Goal: Information Seeking & Learning: Check status

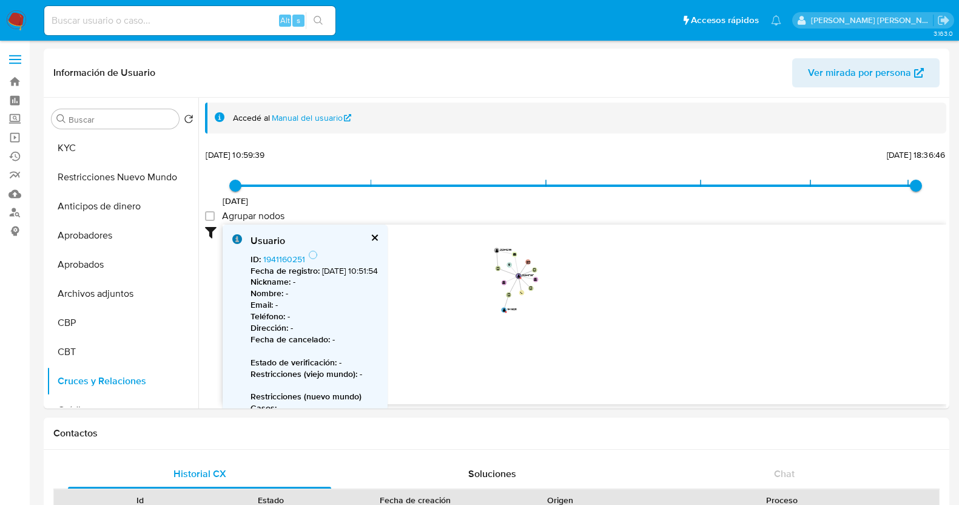
select select "10"
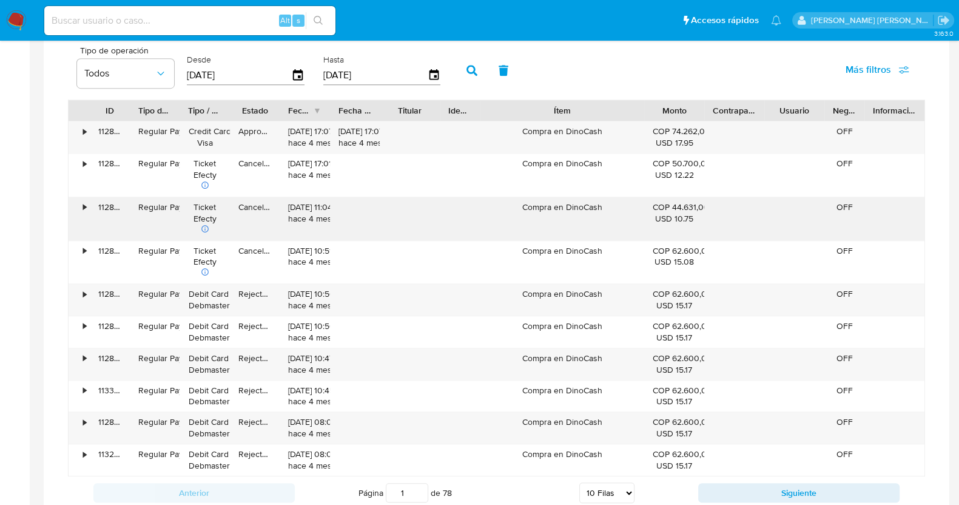
scroll to position [705, 0]
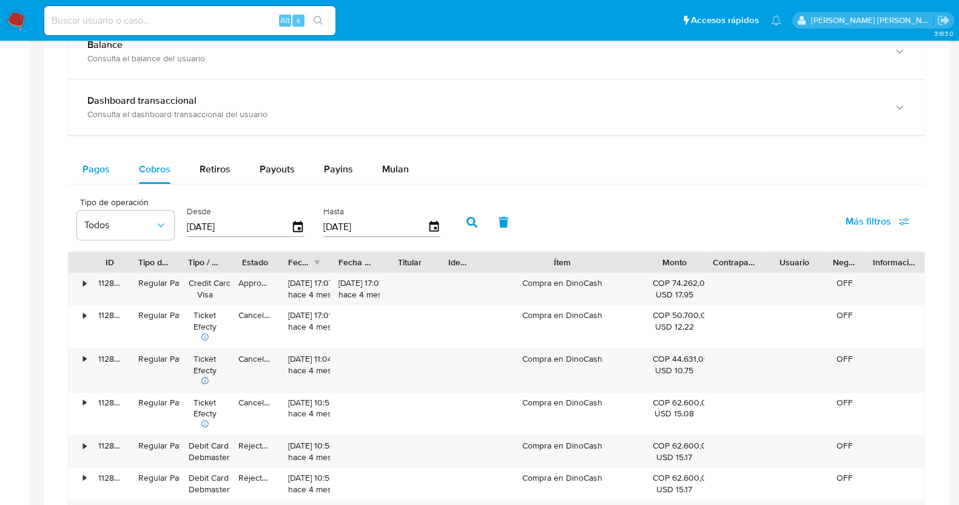
click at [93, 162] on span "Pagos" at bounding box center [96, 169] width 27 height 14
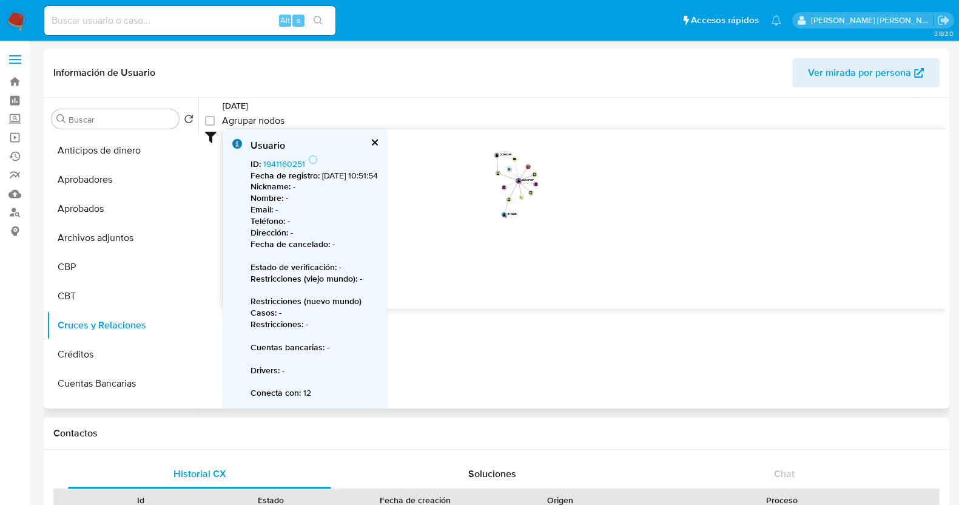
scroll to position [0, 0]
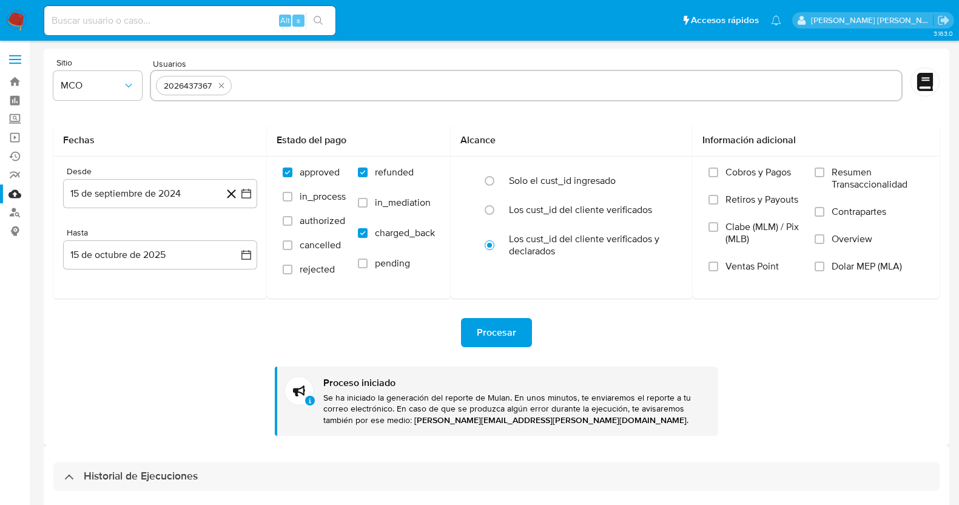
select select "10"
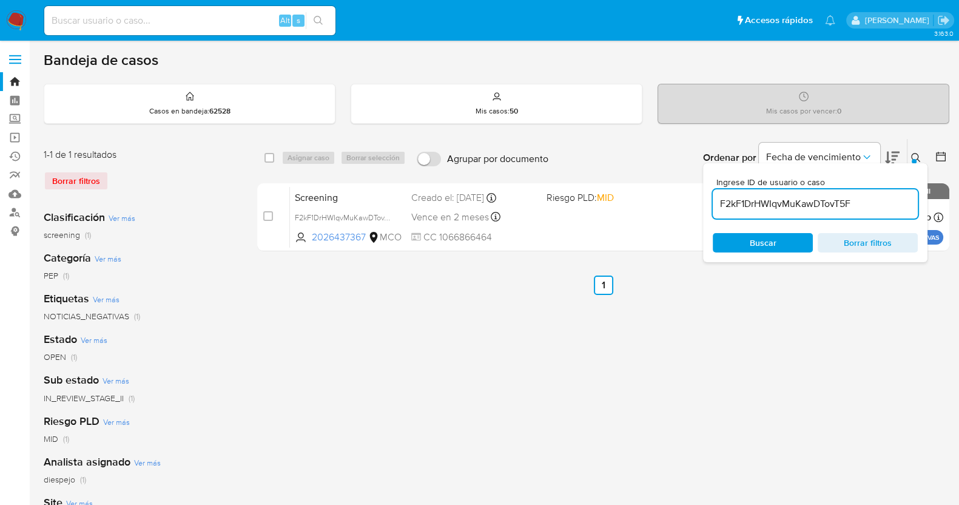
click at [810, 203] on input "F2kF1DrHWIqvMuKawDTovT5F" at bounding box center [815, 204] width 205 height 16
paste input
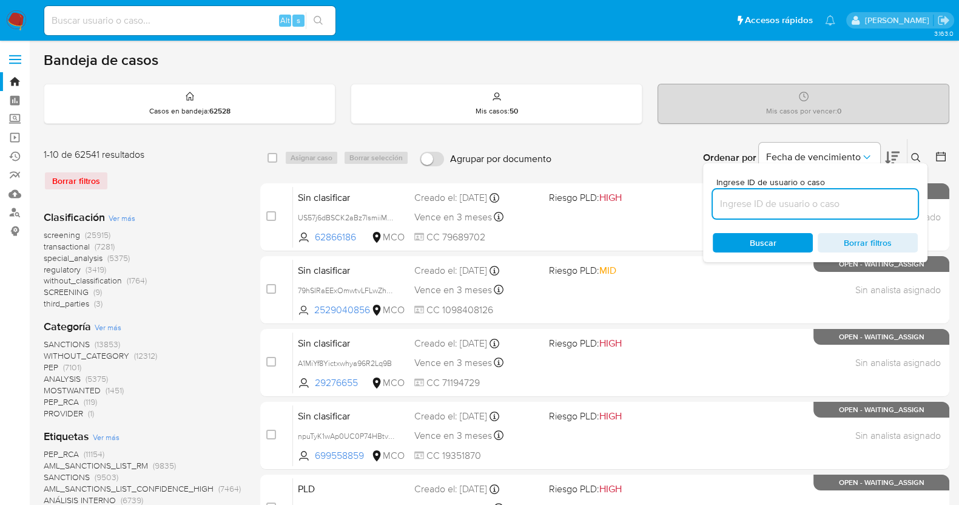
click at [789, 198] on input at bounding box center [815, 204] width 205 height 16
click at [871, 211] on div at bounding box center [815, 203] width 205 height 29
click at [806, 208] on input at bounding box center [815, 204] width 205 height 16
paste input "2LET243JZMTr7pywyNamQbr4"
type input "2LET243JZMTr7pywyNamQbr4"
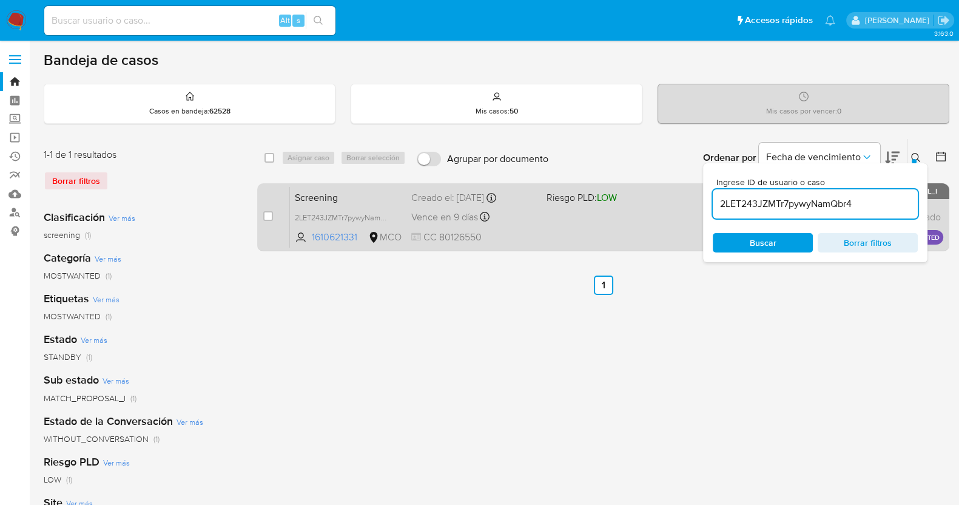
click at [591, 228] on div "Screening 2LET243JZMTr7pywyNamQbr4 1610621331 MCO Riesgo PLD: LOW Creado el: 24…" at bounding box center [617, 216] width 654 height 61
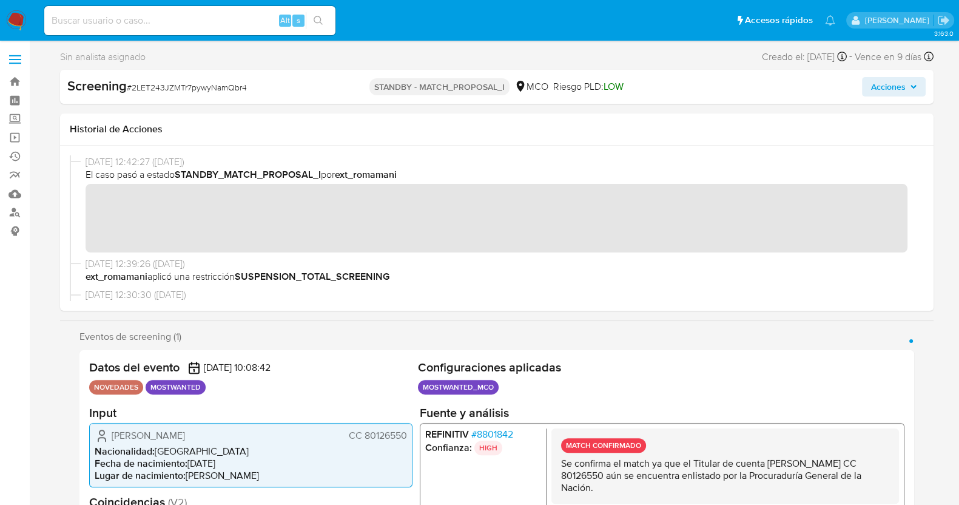
select select "10"
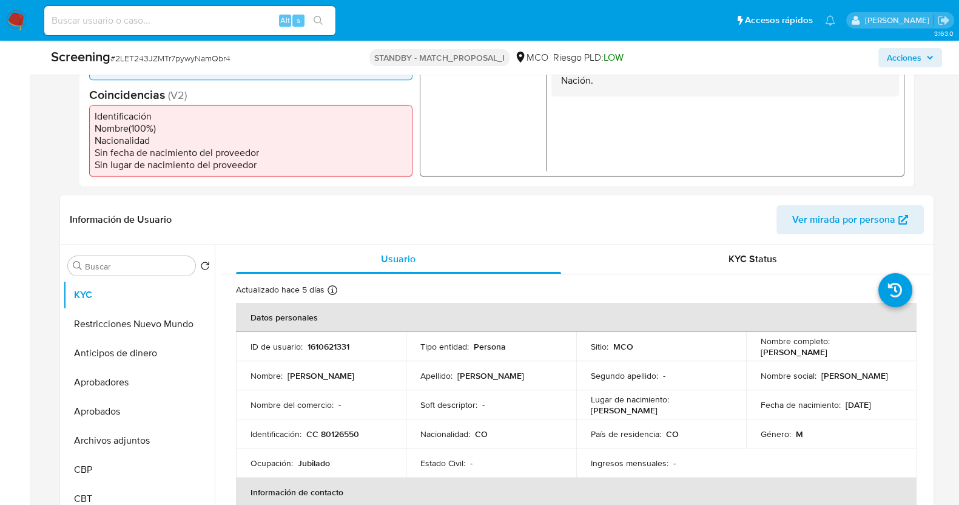
scroll to position [379, 0]
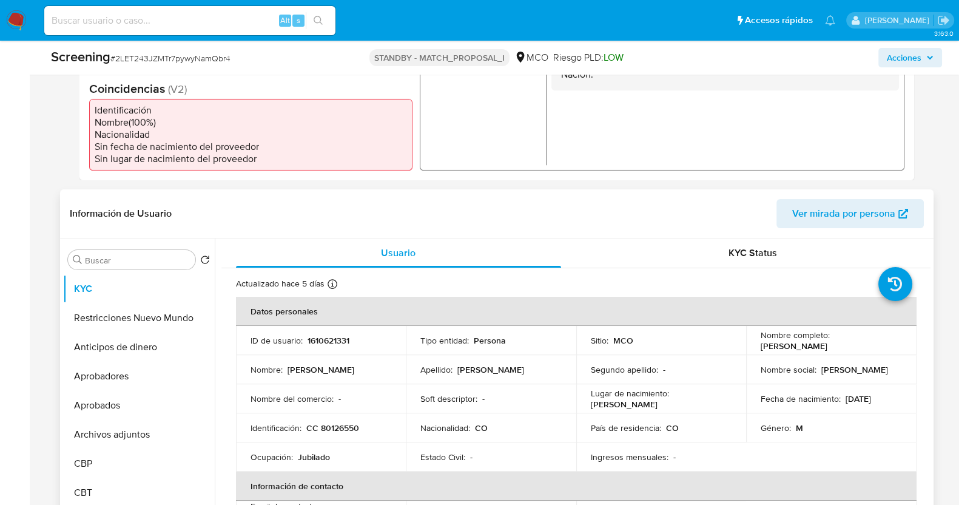
click at [828, 347] on p "Leivis Augusto Peñuela Tellez" at bounding box center [794, 345] width 67 height 11
drag, startPoint x: 872, startPoint y: 342, endPoint x: 754, endPoint y: 342, distance: 117.7
click at [754, 342] on td "Nombre completo : Leivis Augusto Peñuela Tellez" at bounding box center [831, 340] width 171 height 29
copy p "Leivis Augusto Peñuela Tellez"
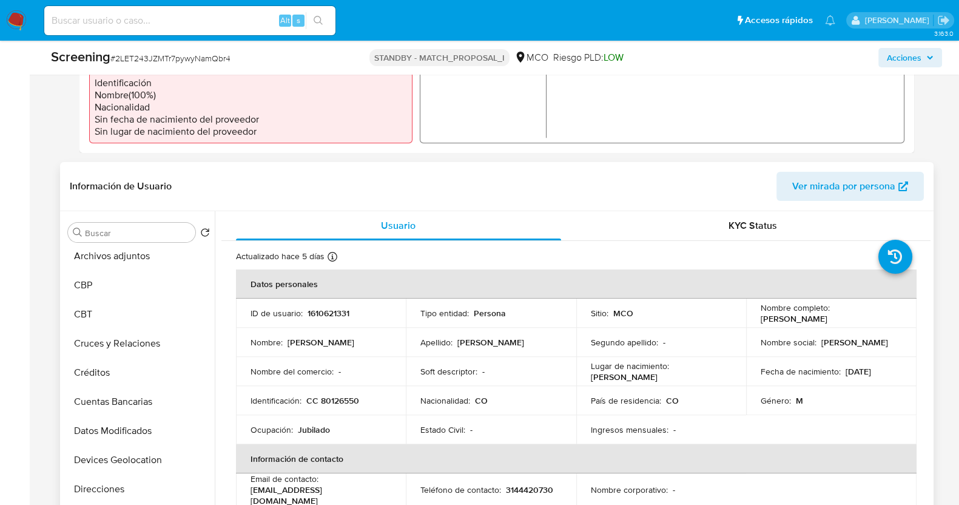
scroll to position [406, 0]
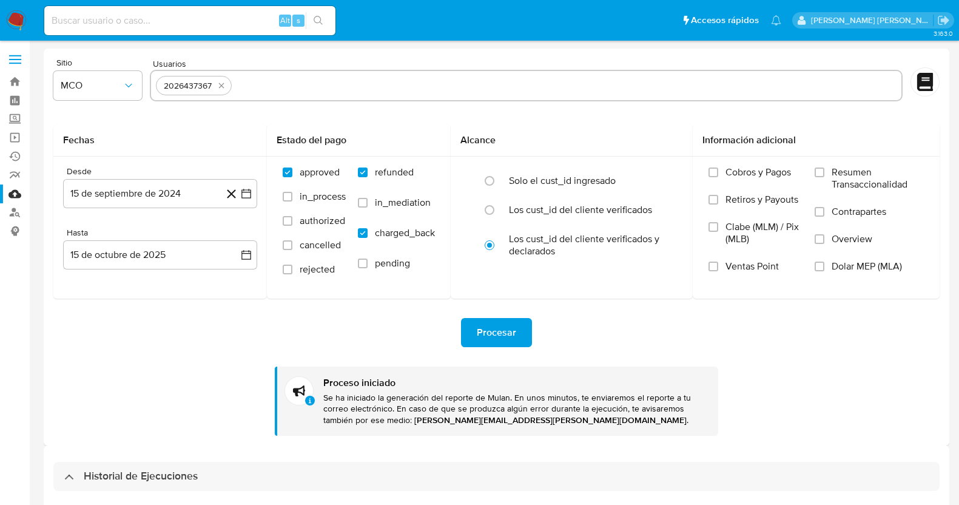
select select "10"
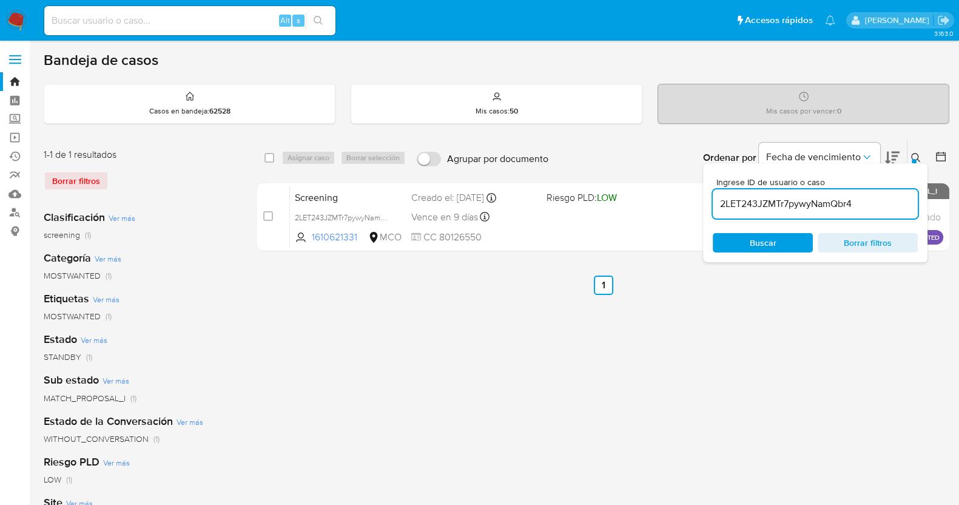
click at [865, 209] on input "2LET243JZMTr7pywyNamQbr4" at bounding box center [815, 204] width 205 height 16
paste input "F2kF1DrHWIqvMuKawDTovT5F"
type input "F2kF1DrHWIqvMuKawDTovT5F"
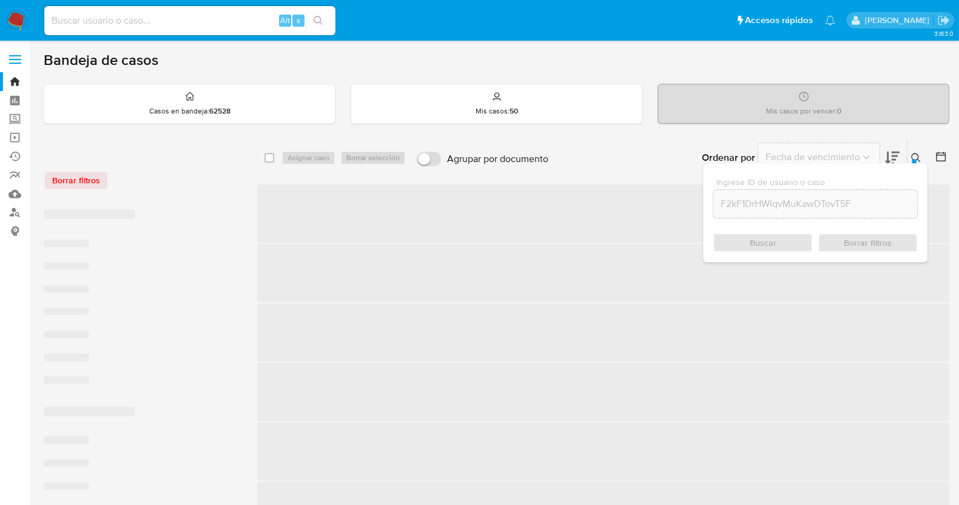
click at [774, 240] on div "Buscar Borrar filtros" at bounding box center [815, 242] width 205 height 19
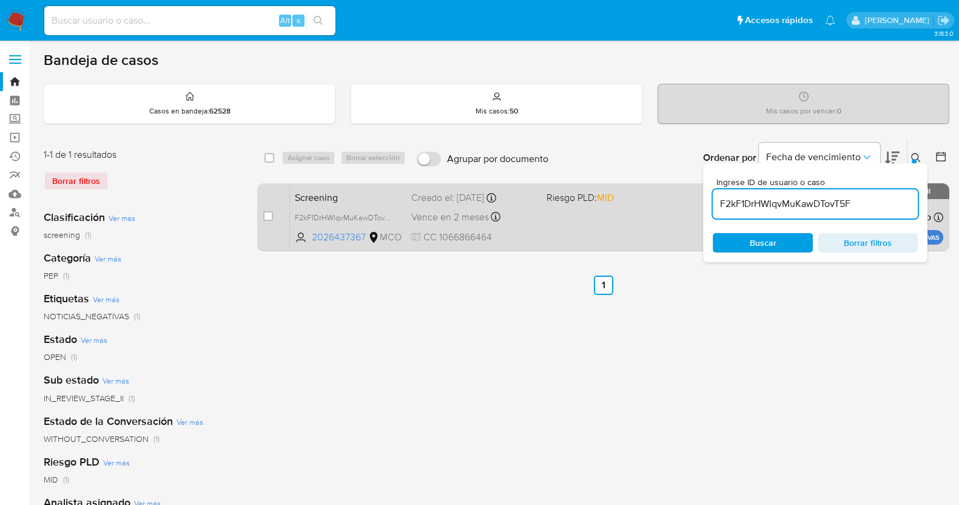
click at [593, 226] on div "Screening F2kF1DrHWIqvMuKawDTovT5F 2026437367 MCO Riesgo PLD: MID Creado el: [D…" at bounding box center [617, 216] width 654 height 61
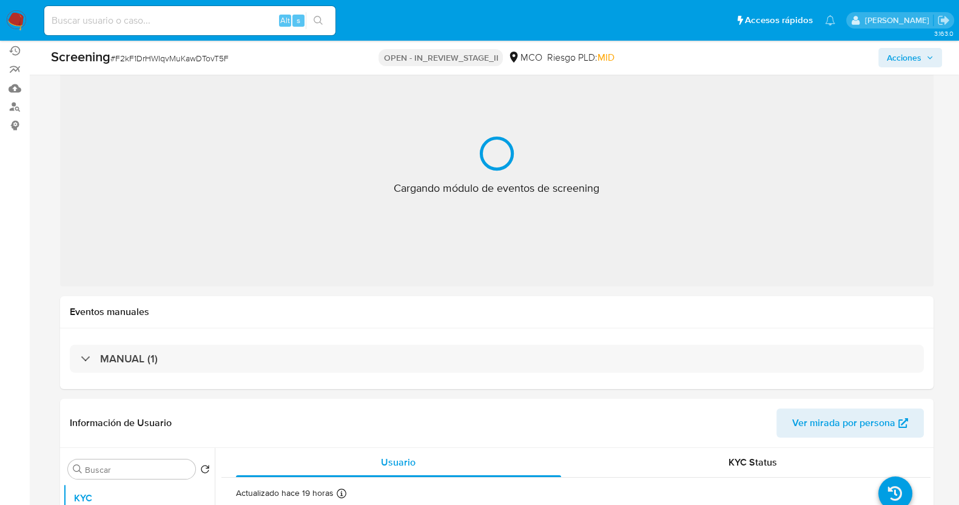
scroll to position [119, 0]
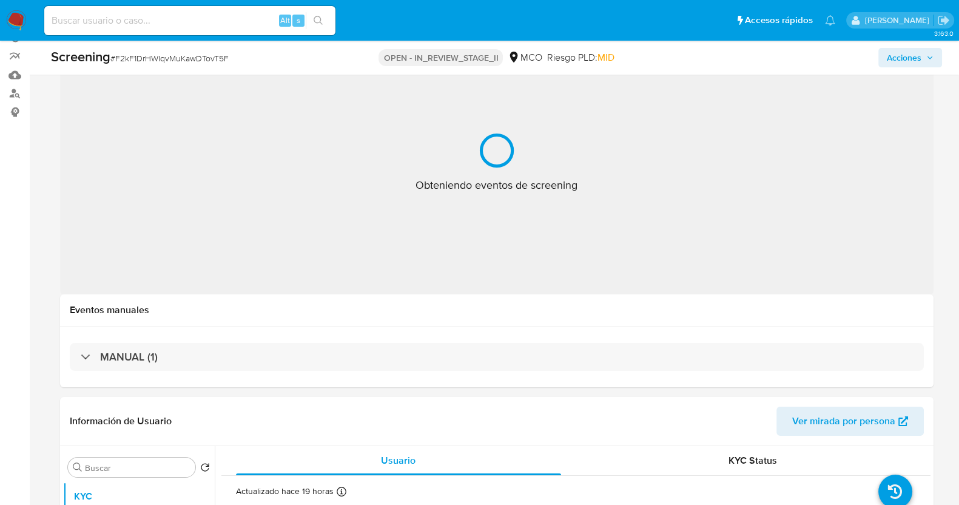
select select "10"
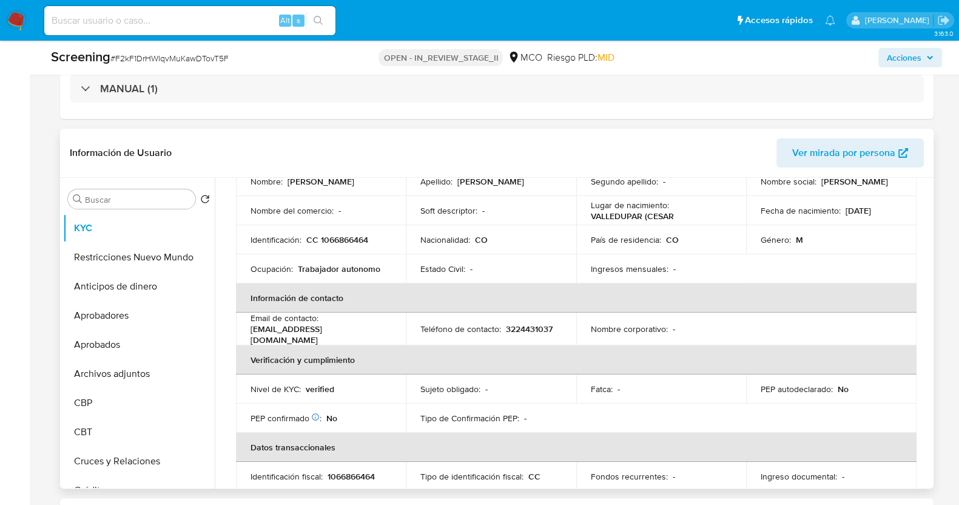
scroll to position [151, 0]
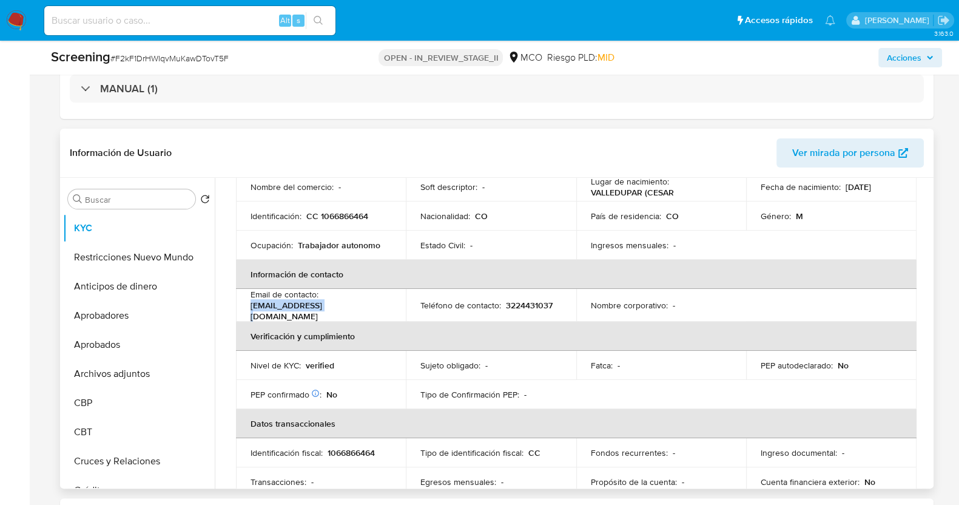
drag, startPoint x: 251, startPoint y: 307, endPoint x: 319, endPoint y: 309, distance: 67.4
click at [319, 309] on p "[EMAIL_ADDRESS][DOMAIN_NAME]" at bounding box center [319, 311] width 137 height 22
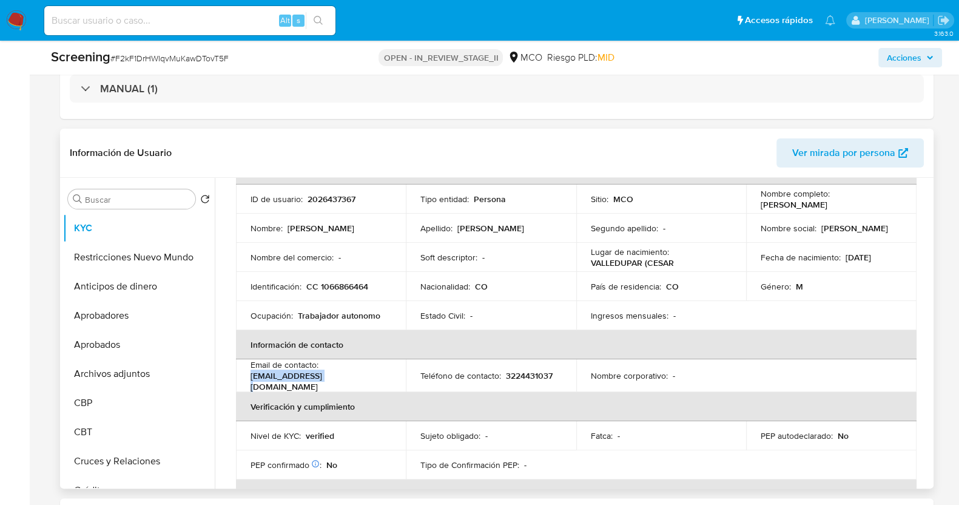
scroll to position [75, 0]
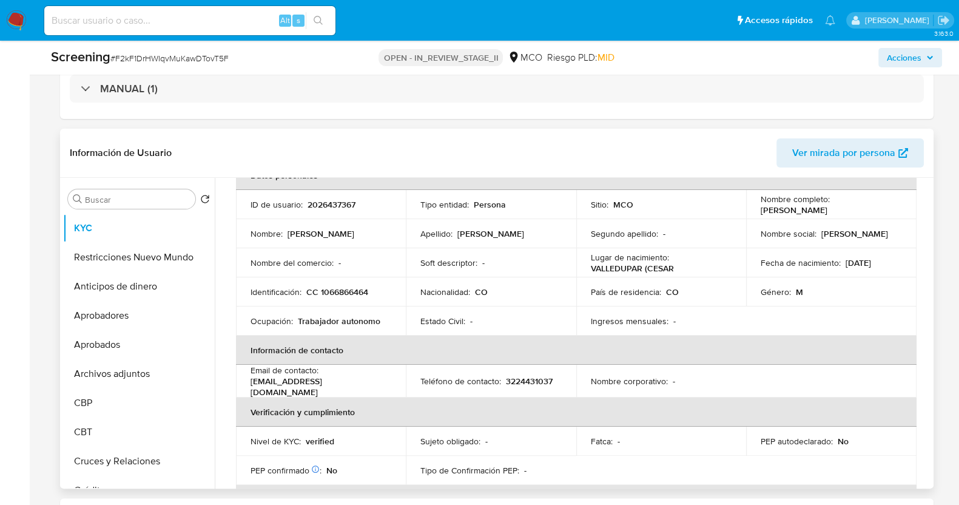
click at [327, 207] on p "2026437367" at bounding box center [332, 204] width 48 height 11
click at [328, 201] on p "2026437367" at bounding box center [332, 204] width 48 height 11
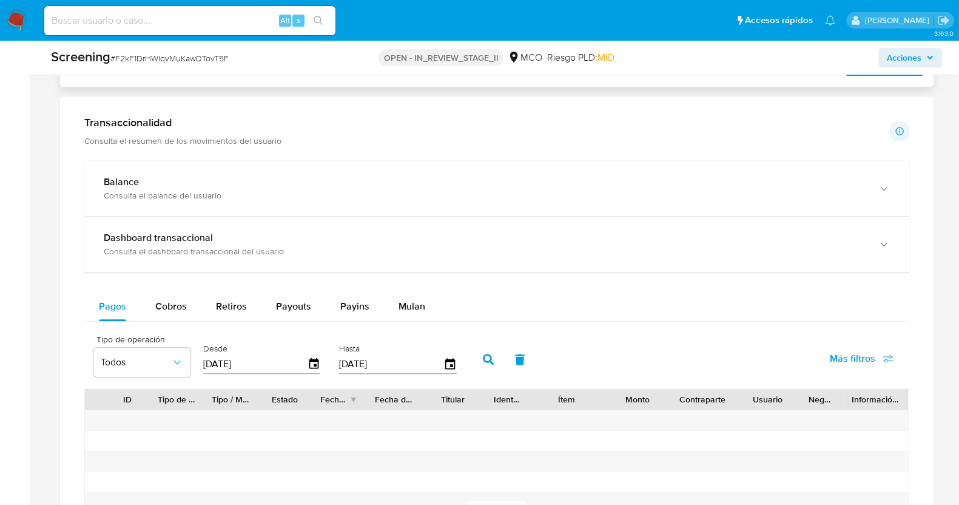
scroll to position [953, 0]
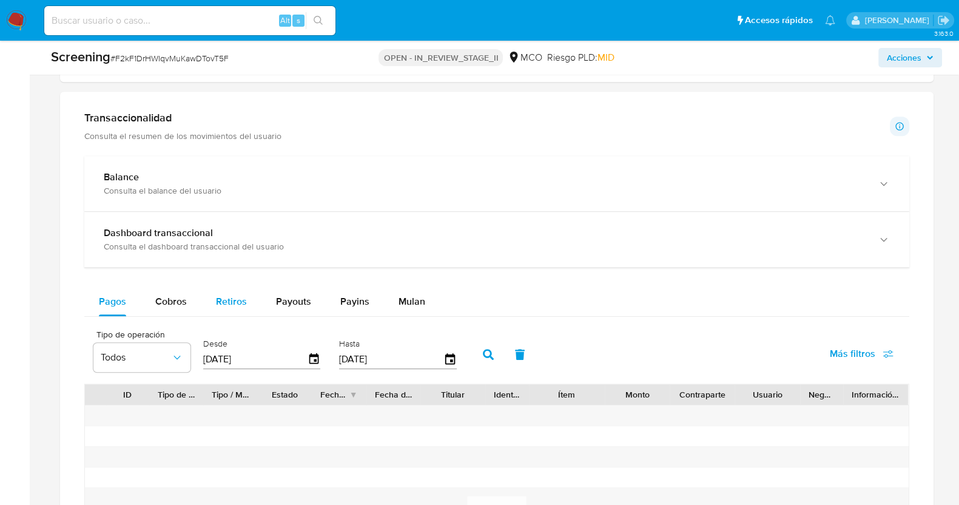
click at [232, 302] on span "Retiros" at bounding box center [231, 301] width 31 height 14
select select "10"
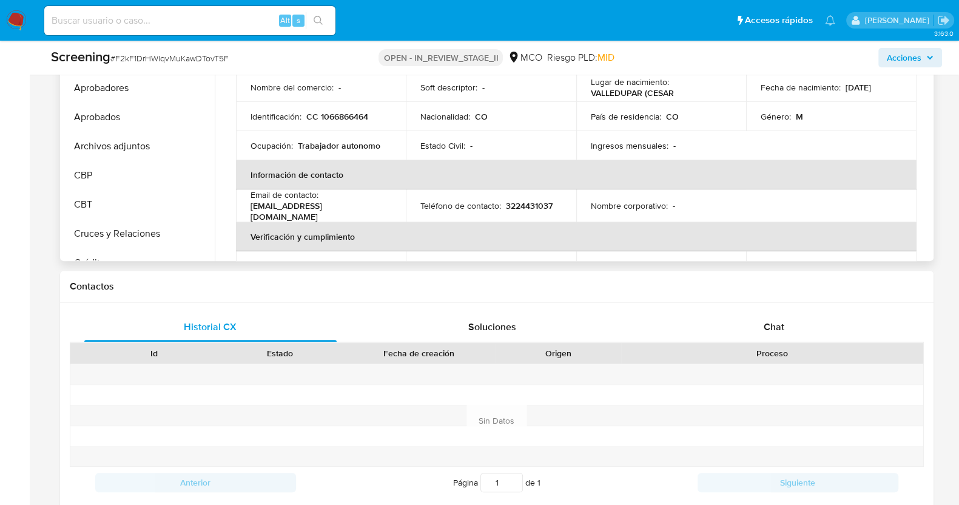
scroll to position [0, 0]
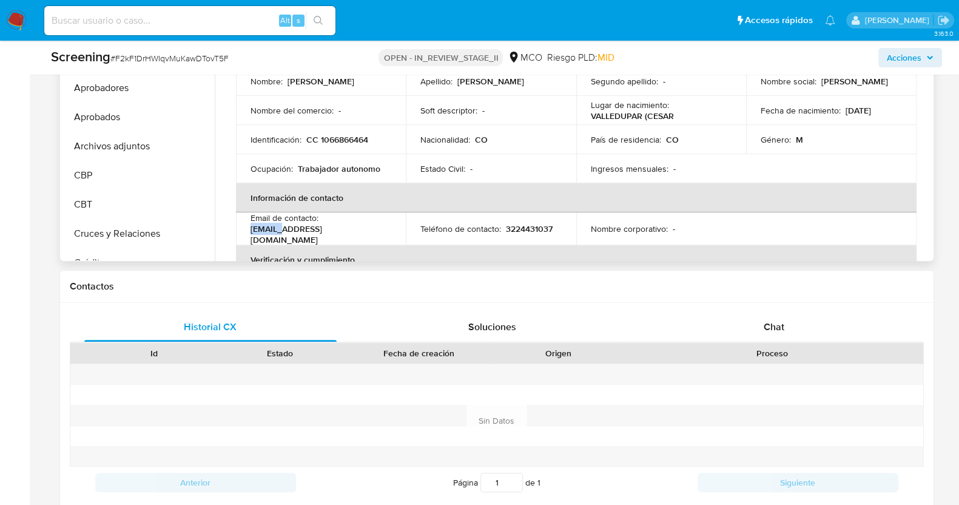
drag, startPoint x: 252, startPoint y: 230, endPoint x: 282, endPoint y: 231, distance: 29.8
click at [282, 231] on p "[EMAIL_ADDRESS][DOMAIN_NAME]" at bounding box center [319, 234] width 137 height 22
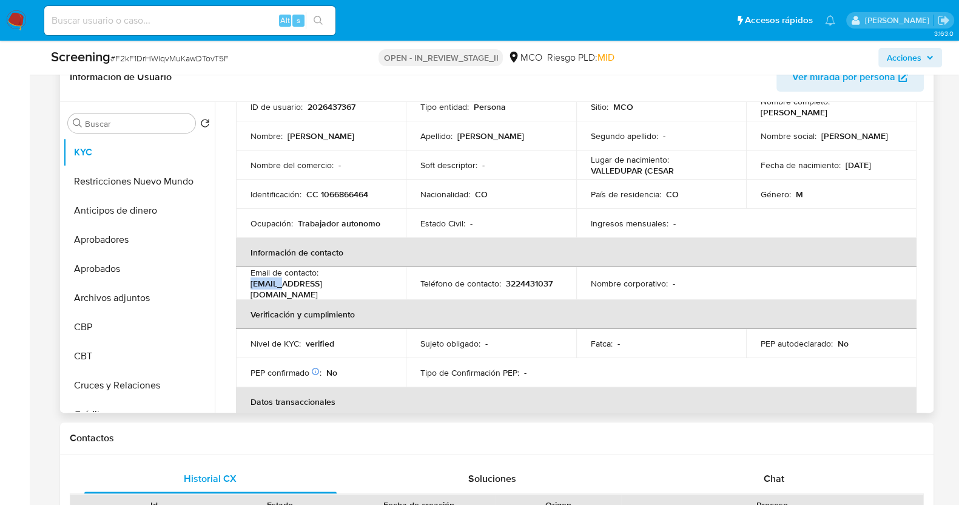
scroll to position [42, 0]
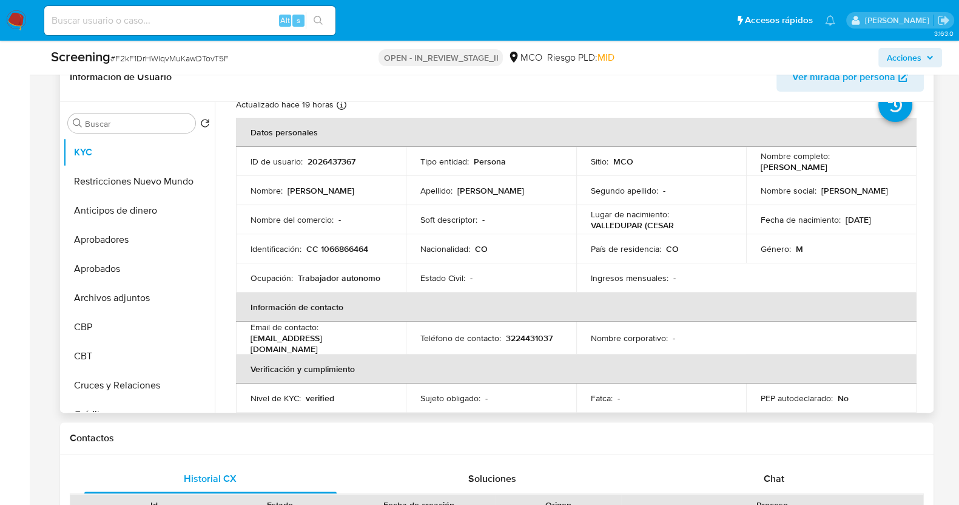
click at [333, 160] on p "2026437367" at bounding box center [332, 161] width 48 height 11
copy p "2026437367"
click at [328, 160] on p "2026437367" at bounding box center [332, 161] width 48 height 11
click at [327, 161] on p "2026437367" at bounding box center [332, 161] width 48 height 11
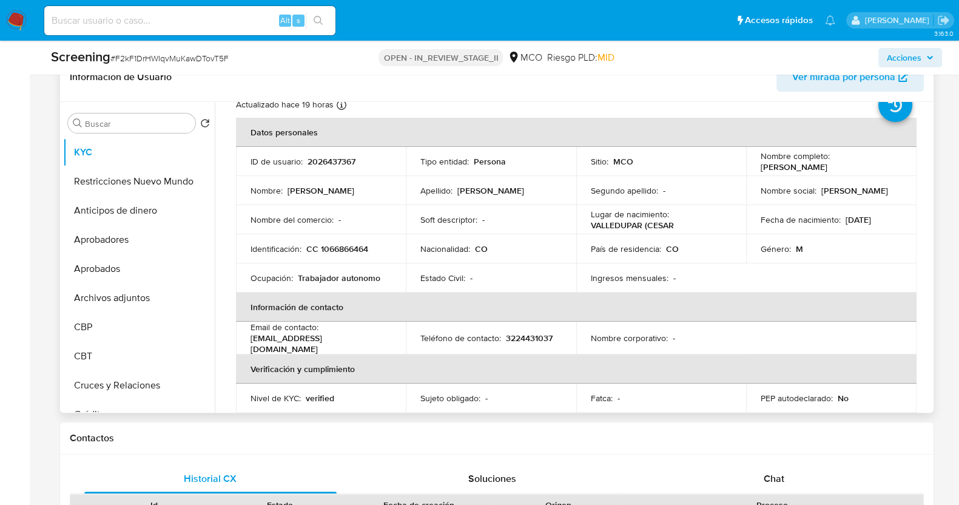
click at [333, 185] on p "[PERSON_NAME]" at bounding box center [321, 190] width 67 height 11
click at [330, 161] on p "2026437367" at bounding box center [332, 161] width 48 height 11
copy p "2026437367"
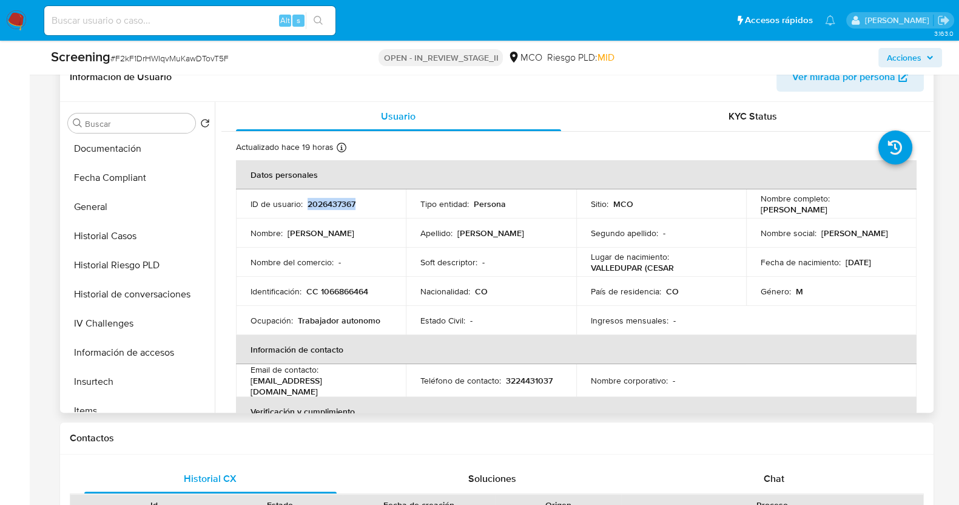
scroll to position [455, 0]
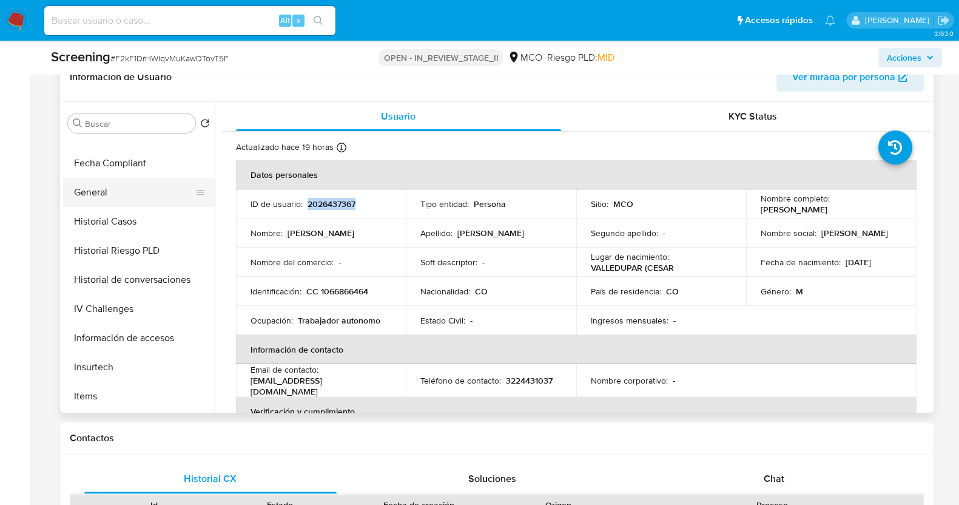
click at [103, 195] on button "General" at bounding box center [134, 192] width 142 height 29
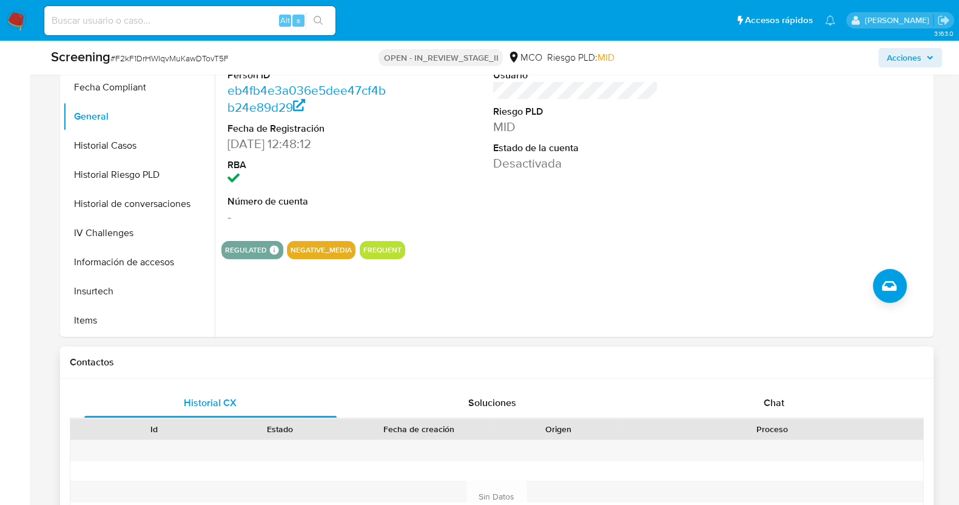
scroll to position [498, 0]
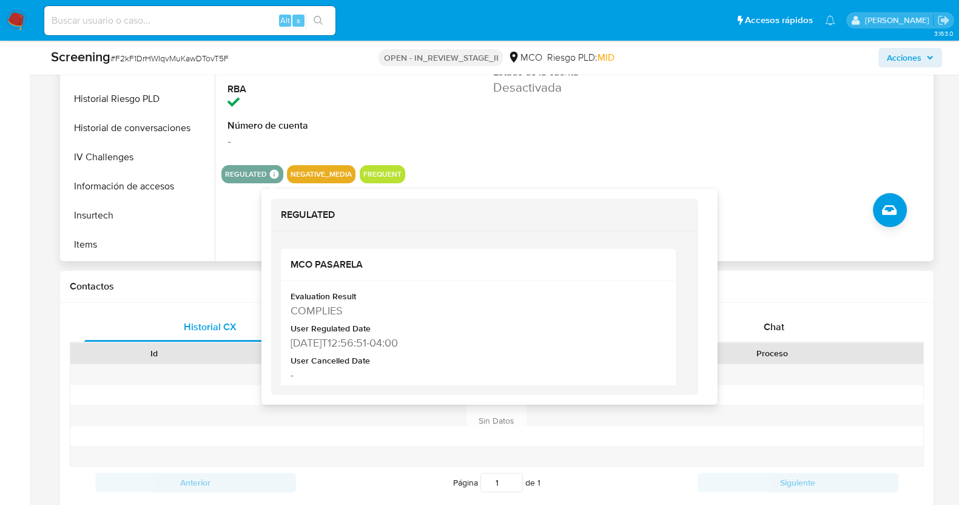
click at [271, 172] on icon at bounding box center [273, 174] width 9 height 9
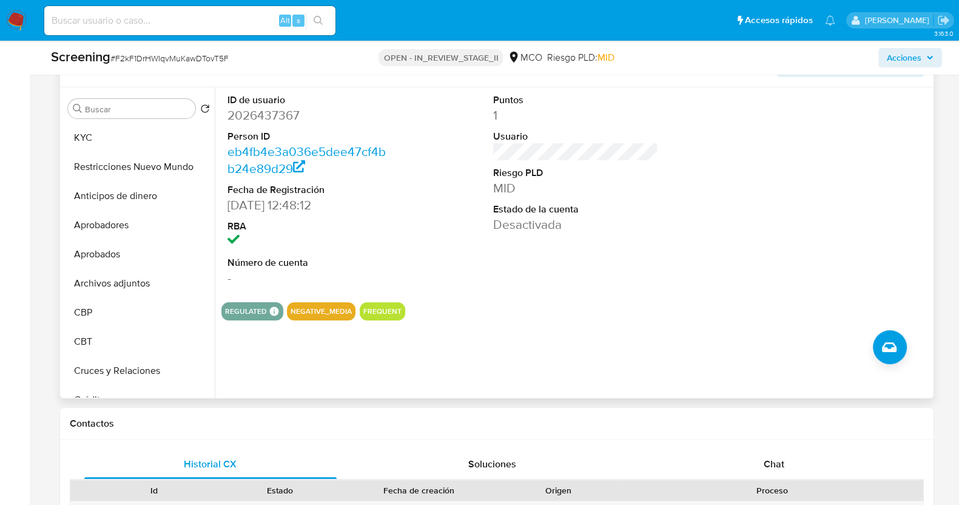
scroll to position [346, 0]
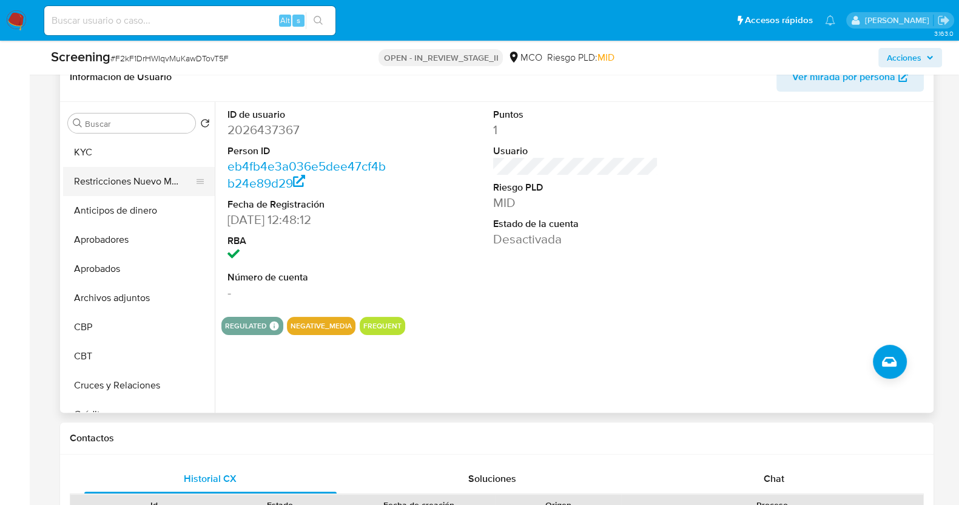
click at [106, 176] on button "Restricciones Nuevo Mundo" at bounding box center [134, 181] width 142 height 29
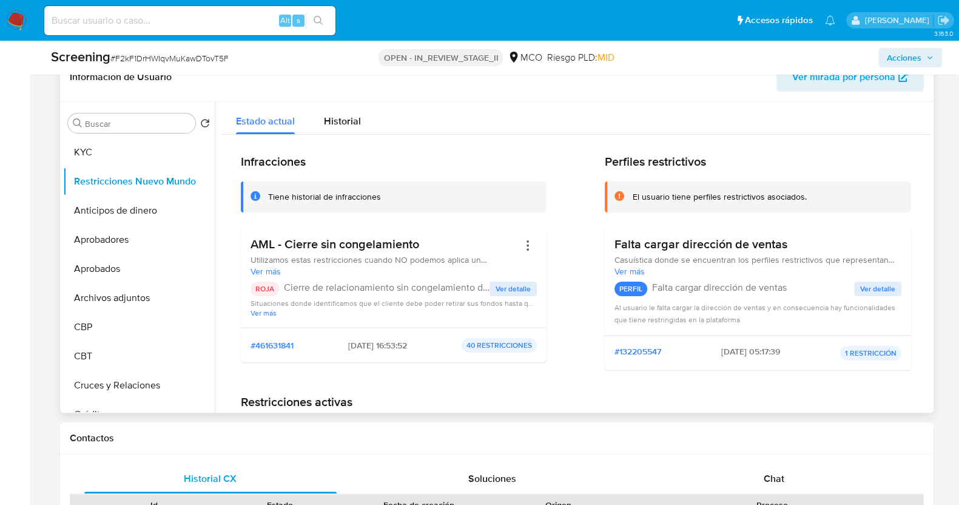
scroll to position [75, 0]
